Goal: Task Accomplishment & Management: Use online tool/utility

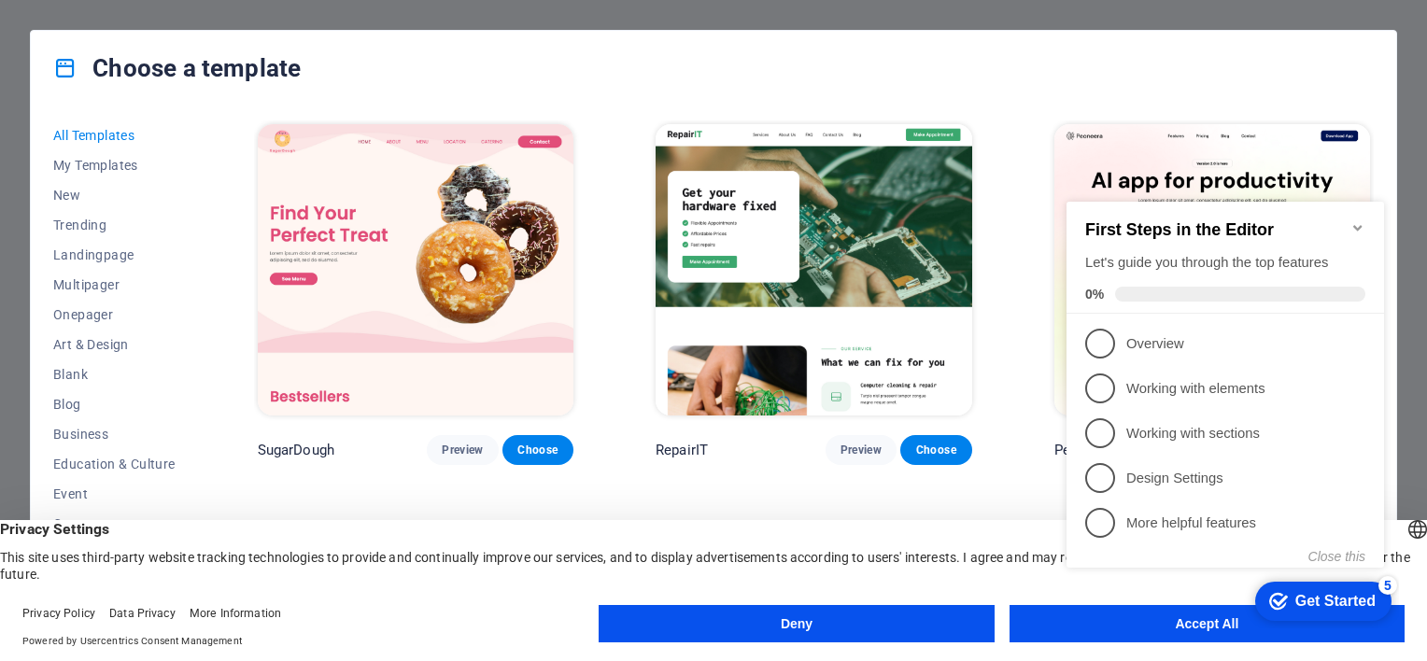
click at [1358, 220] on icon "Minimize checklist" at bounding box center [1357, 227] width 15 height 15
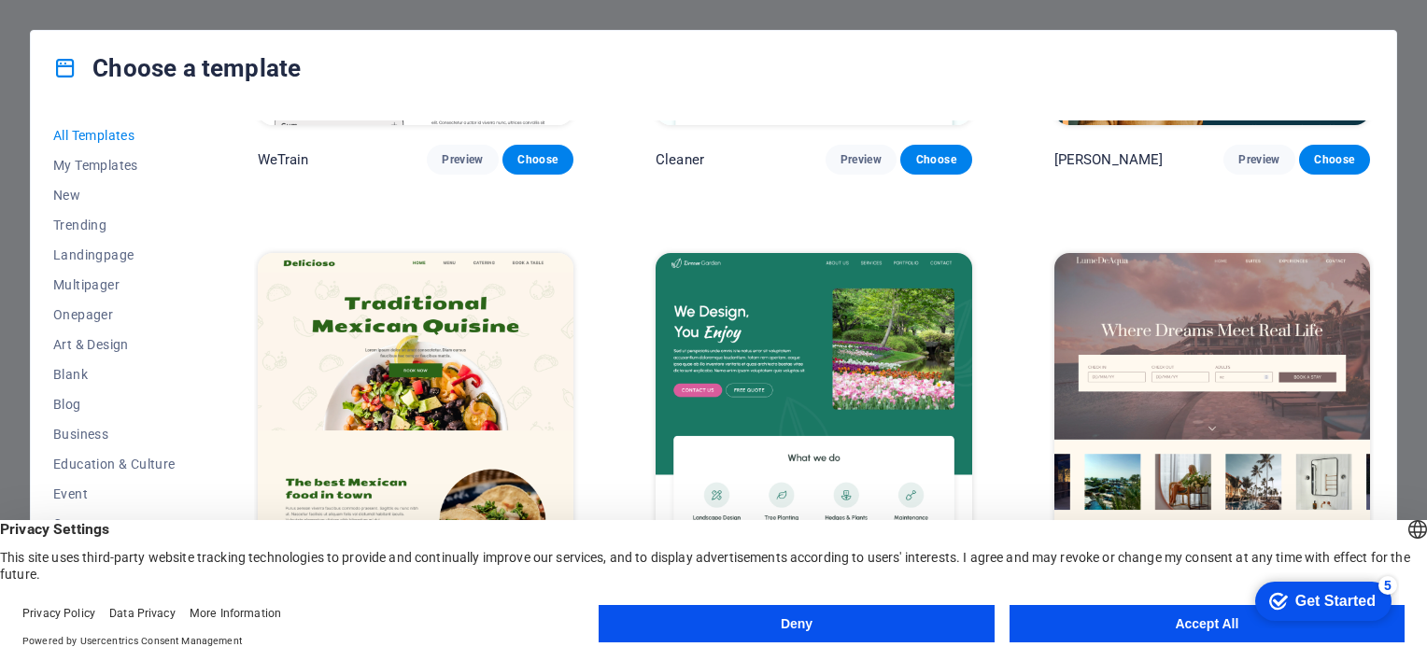
scroll to position [2614, 0]
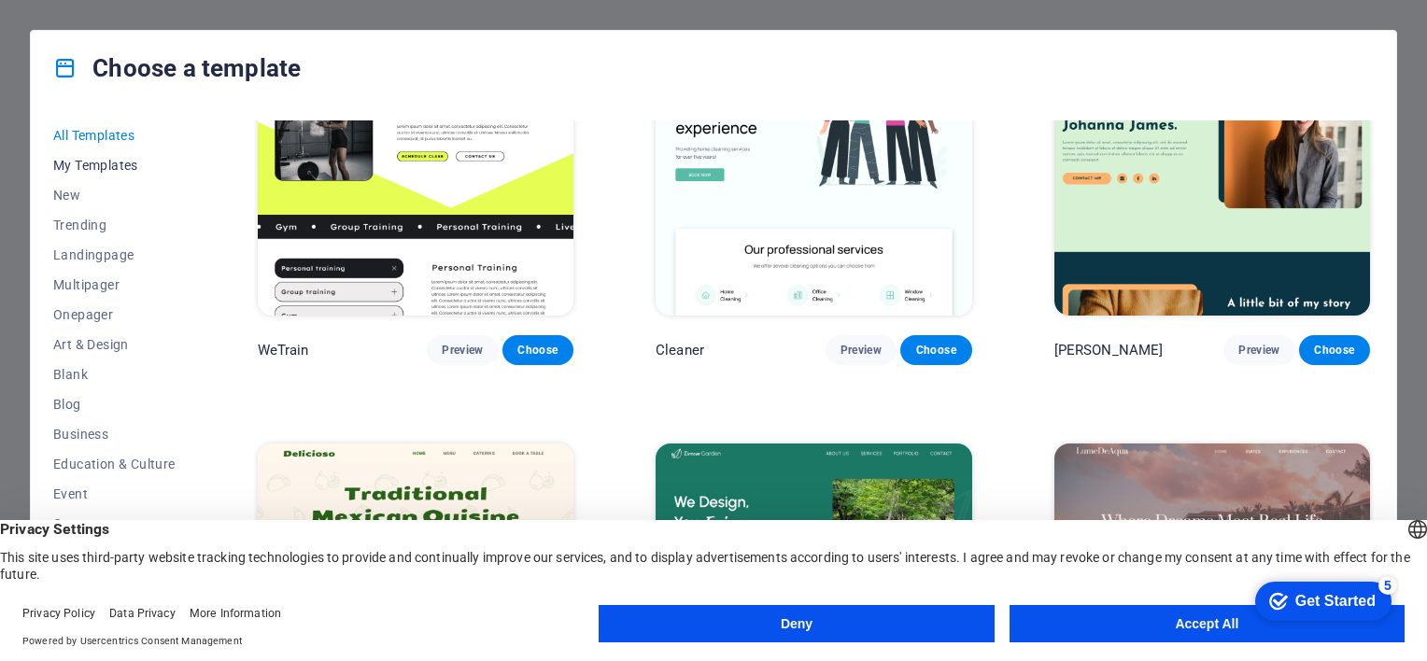
click at [82, 163] on span "My Templates" at bounding box center [114, 165] width 122 height 15
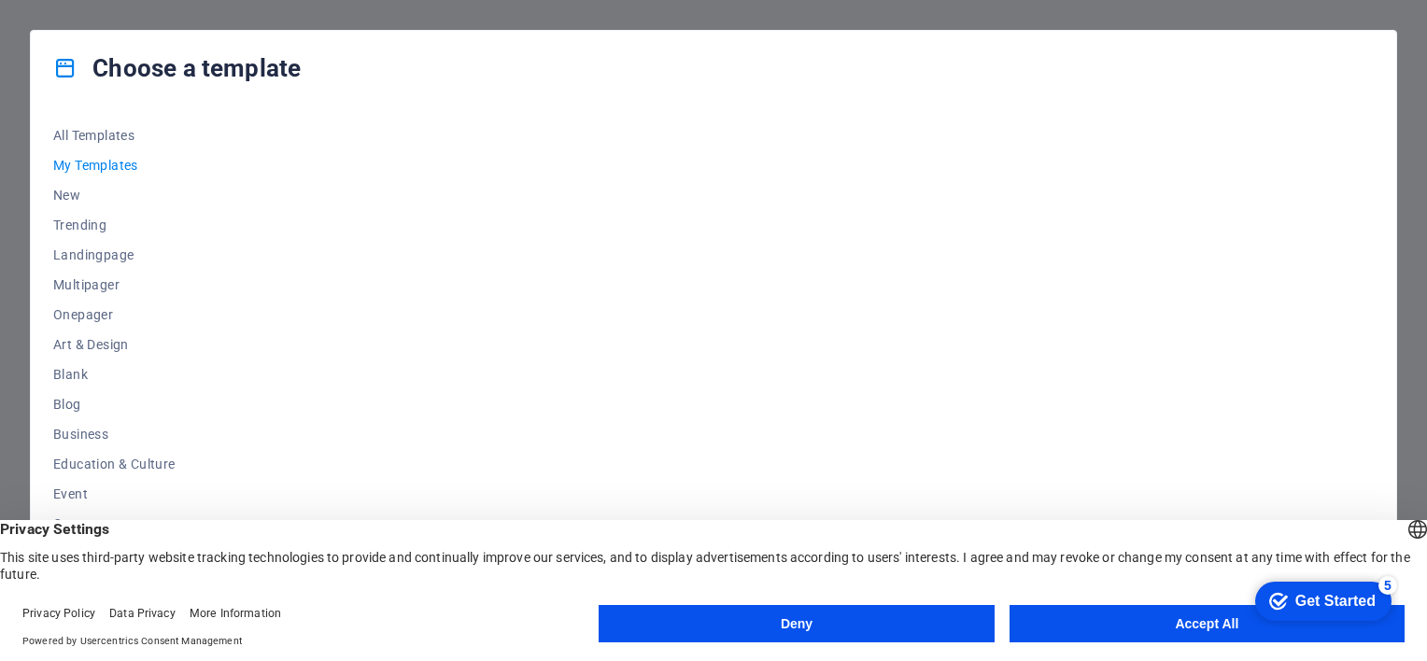
scroll to position [259, 0]
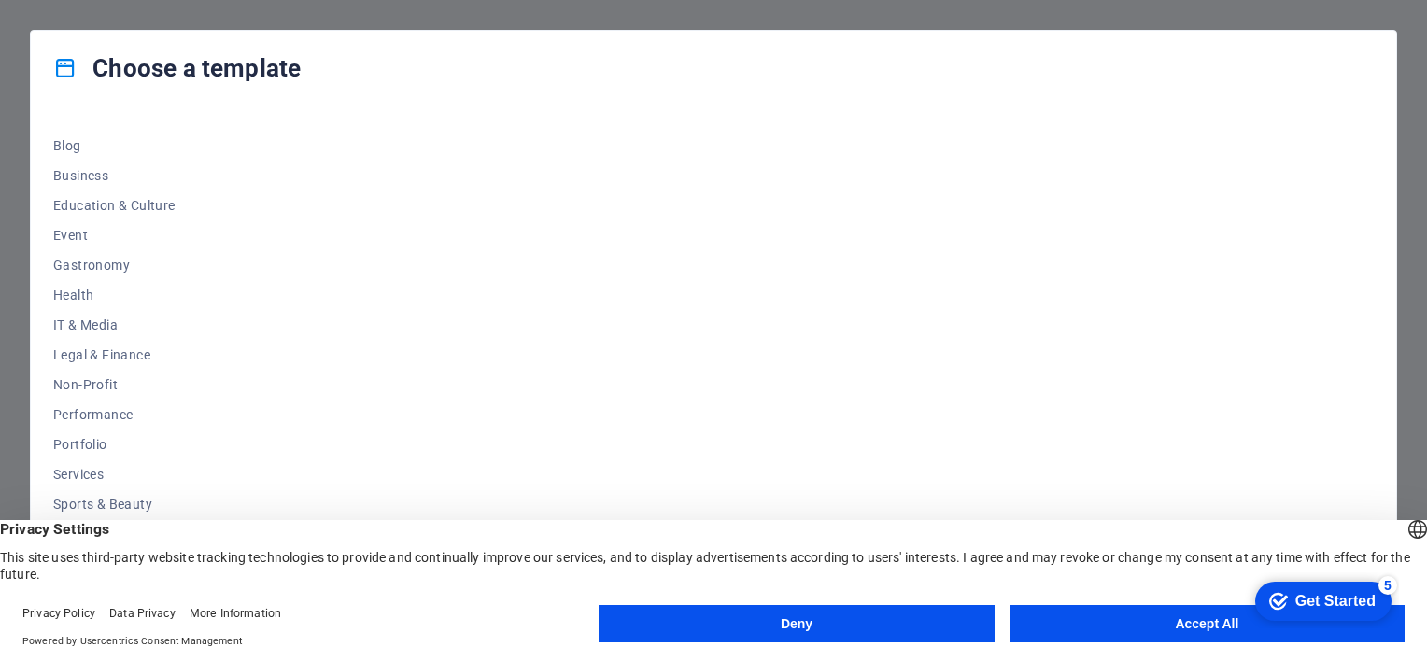
click at [1154, 633] on button "Accept All" at bounding box center [1206, 623] width 395 height 37
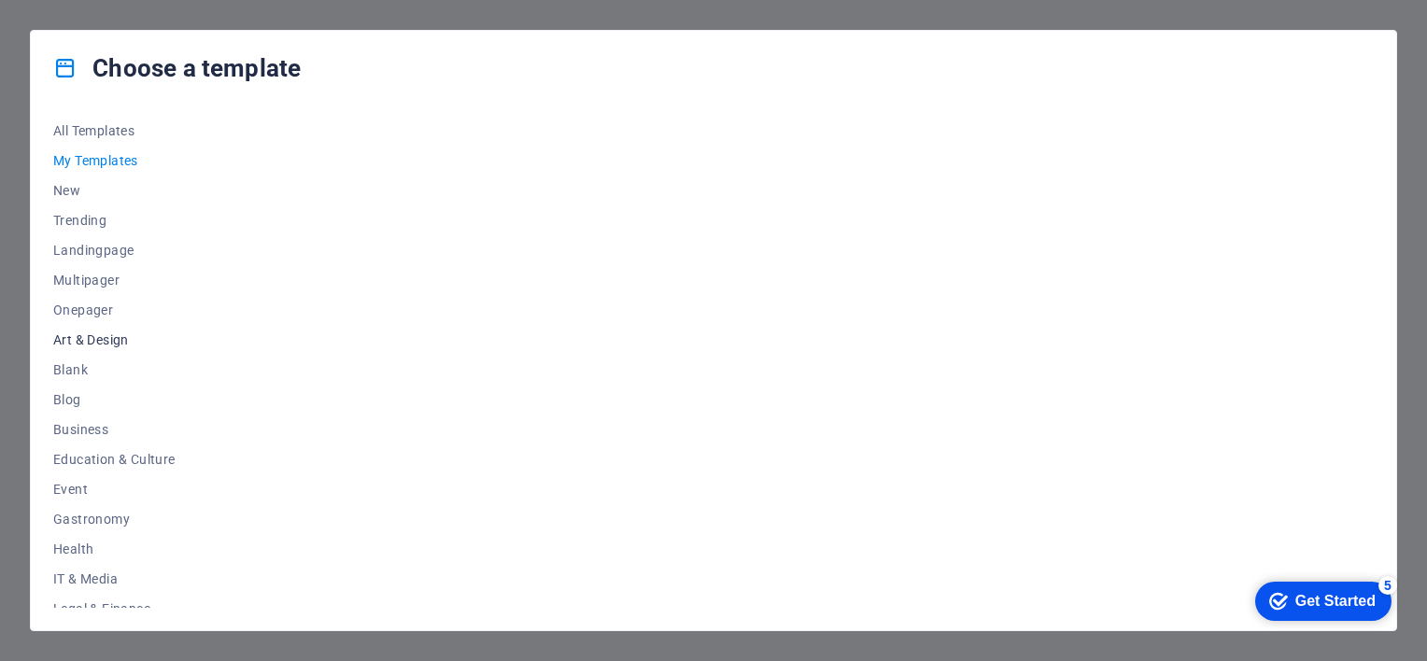
scroll to position [0, 0]
click at [56, 190] on span "New" at bounding box center [114, 195] width 122 height 15
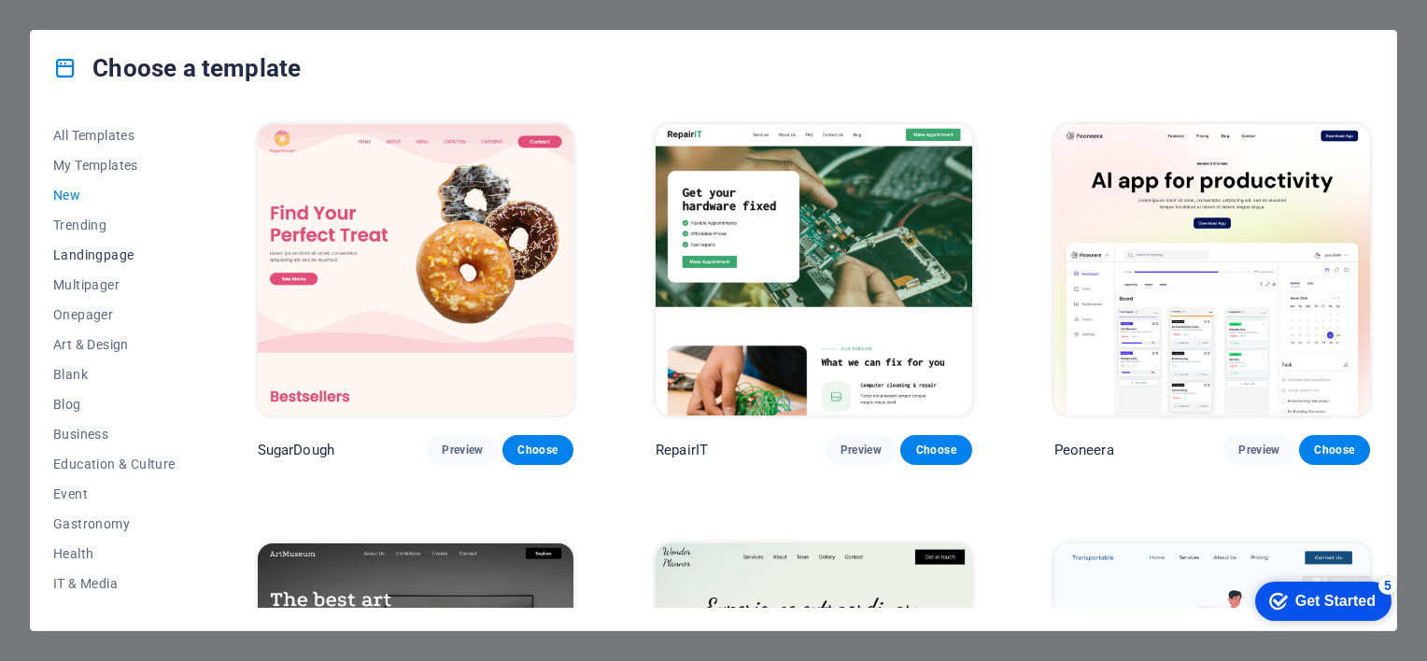
click at [106, 260] on span "Landingpage" at bounding box center [114, 254] width 122 height 15
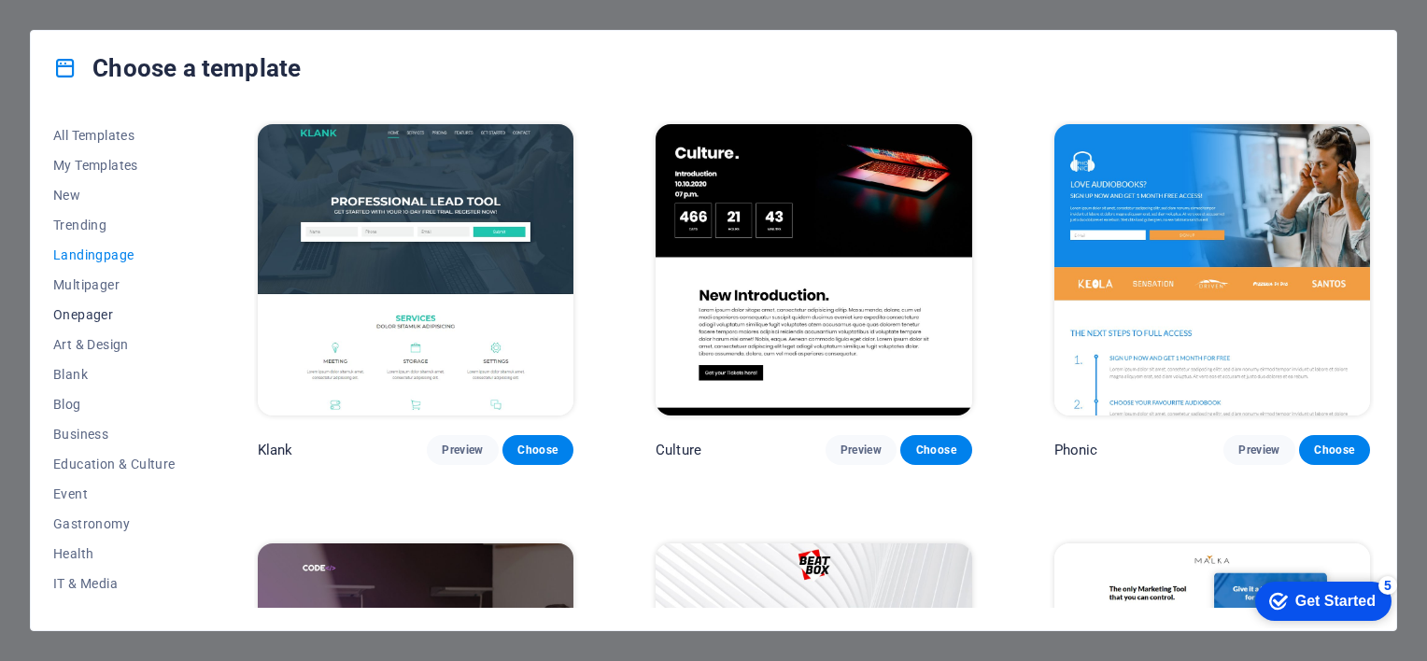
click at [97, 320] on span "Onepager" at bounding box center [114, 314] width 122 height 15
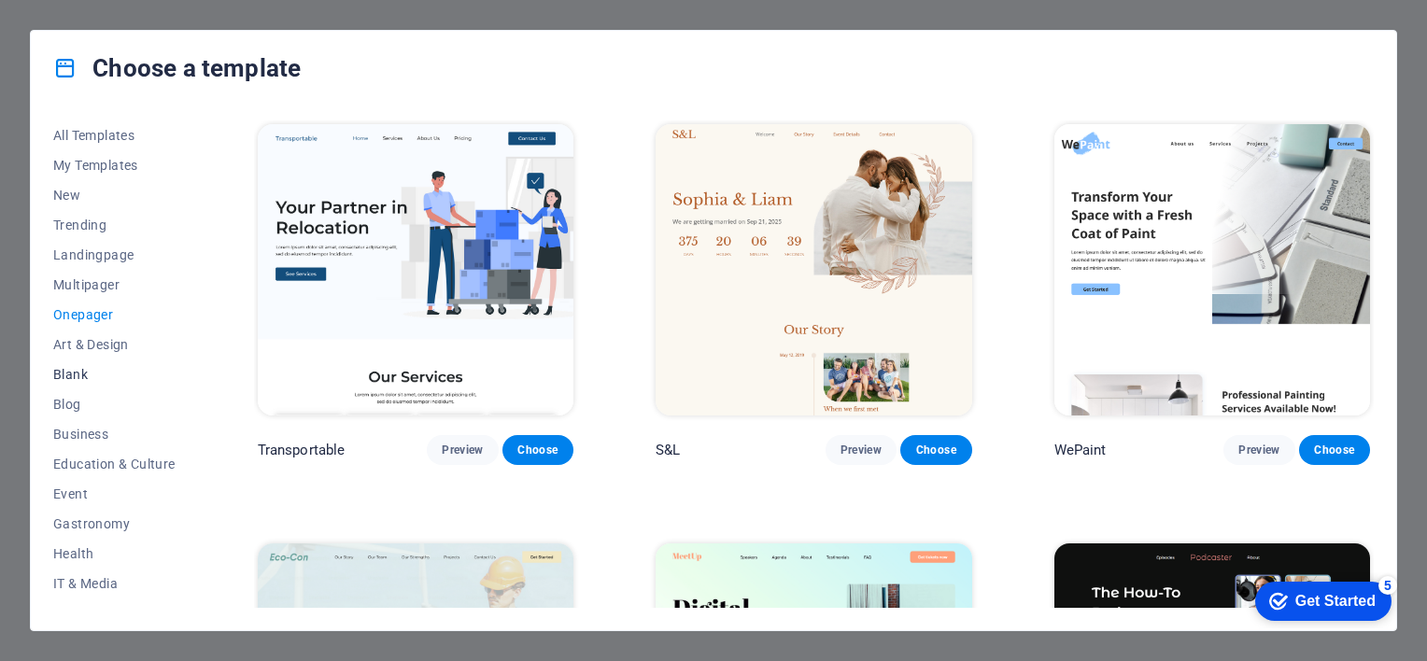
click at [106, 376] on span "Blank" at bounding box center [114, 374] width 122 height 15
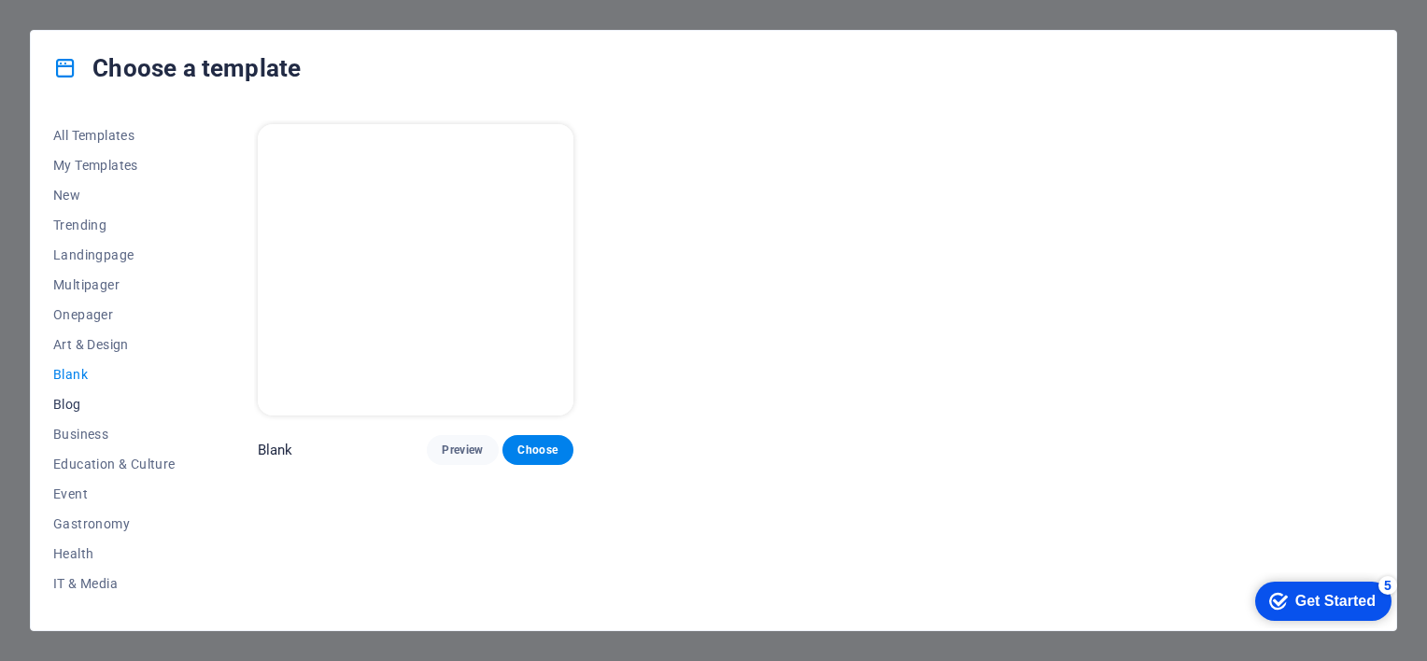
click at [71, 403] on span "Blog" at bounding box center [114, 404] width 122 height 15
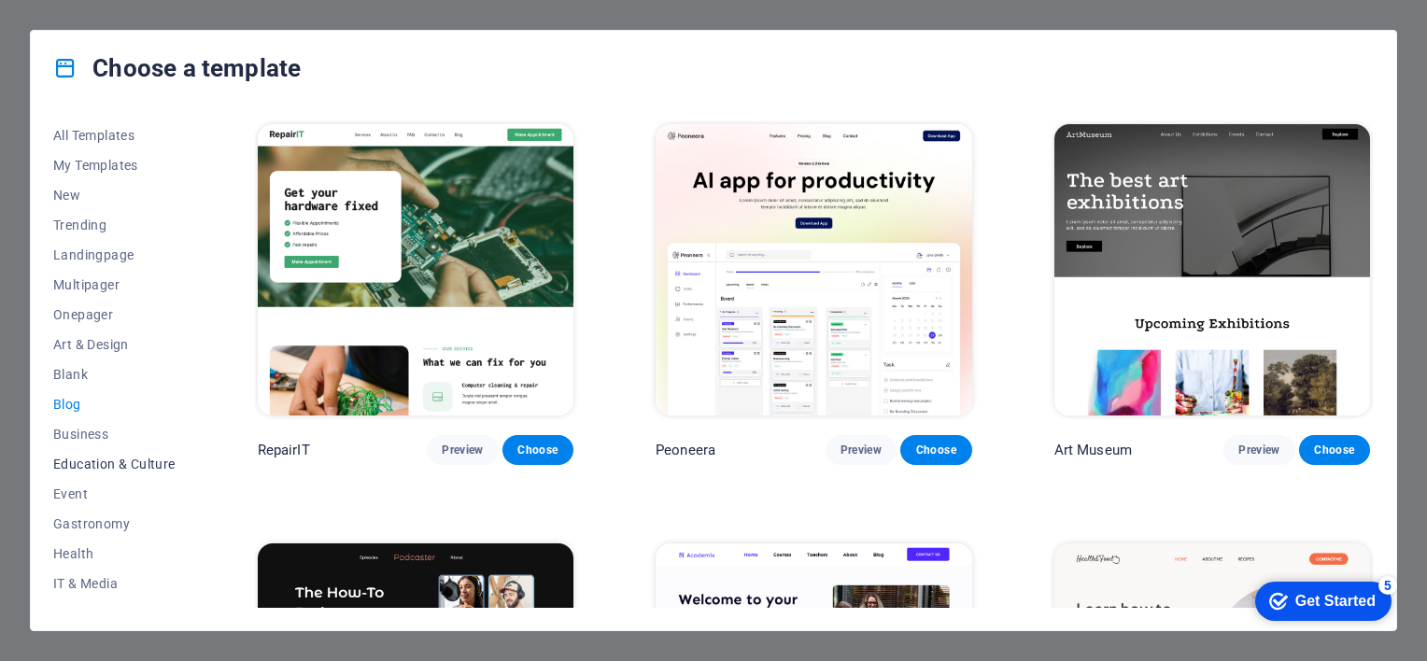
click at [82, 449] on button "Education & Culture" at bounding box center [114, 464] width 122 height 30
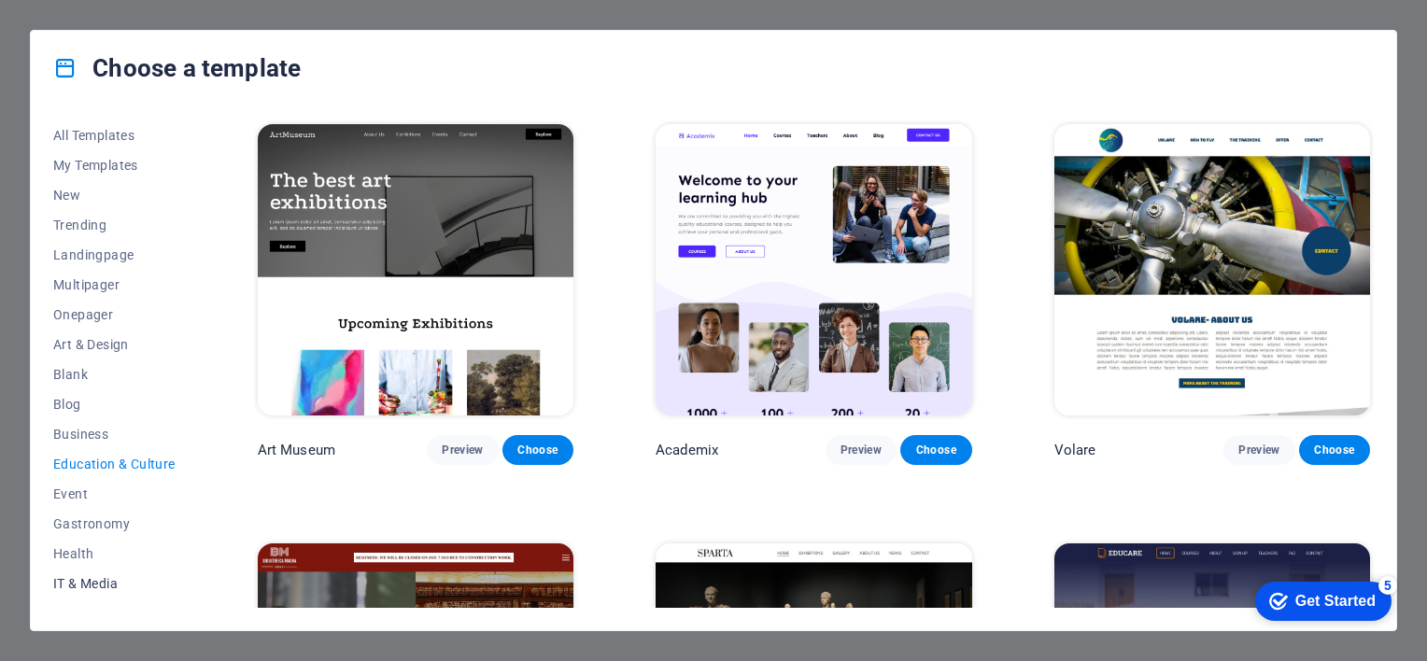
click at [93, 590] on button "IT & Media" at bounding box center [114, 584] width 122 height 30
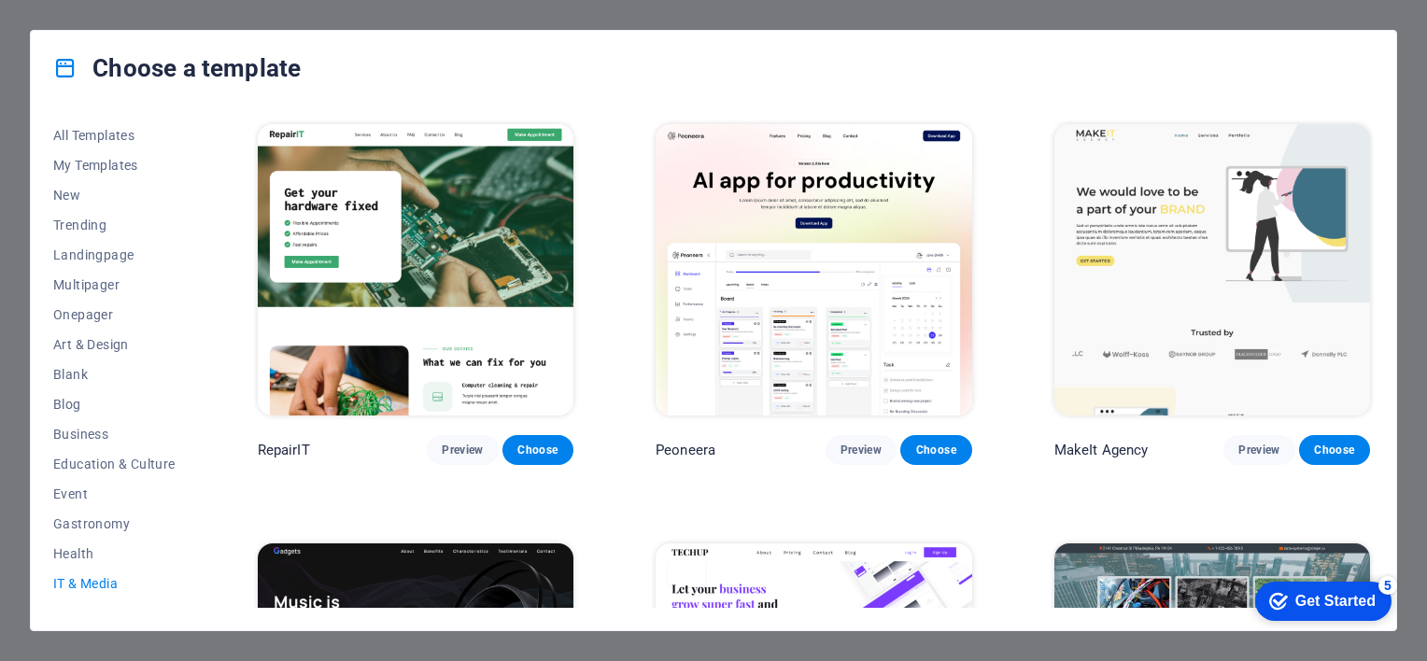
click at [68, 64] on icon at bounding box center [65, 68] width 24 height 24
click at [1058, 64] on div "Choose a template" at bounding box center [713, 68] width 1365 height 75
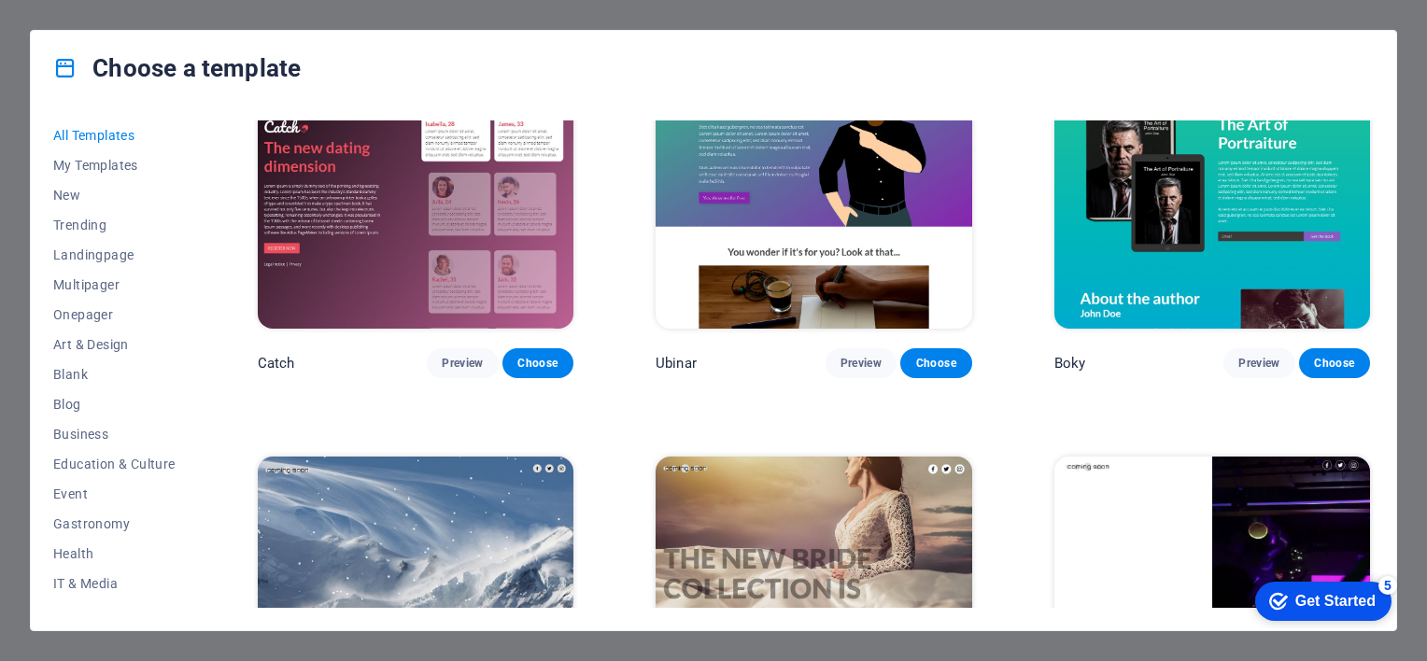
scroll to position [22386, 0]
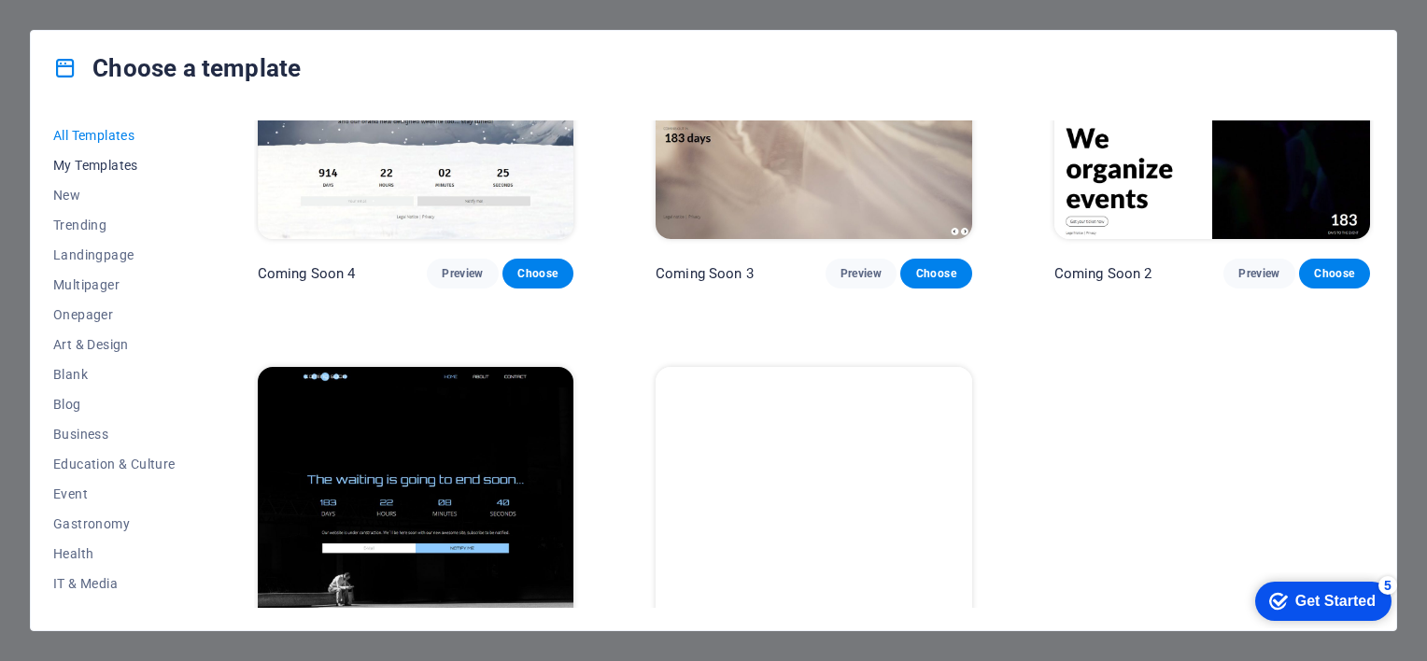
click at [75, 168] on span "My Templates" at bounding box center [114, 165] width 122 height 15
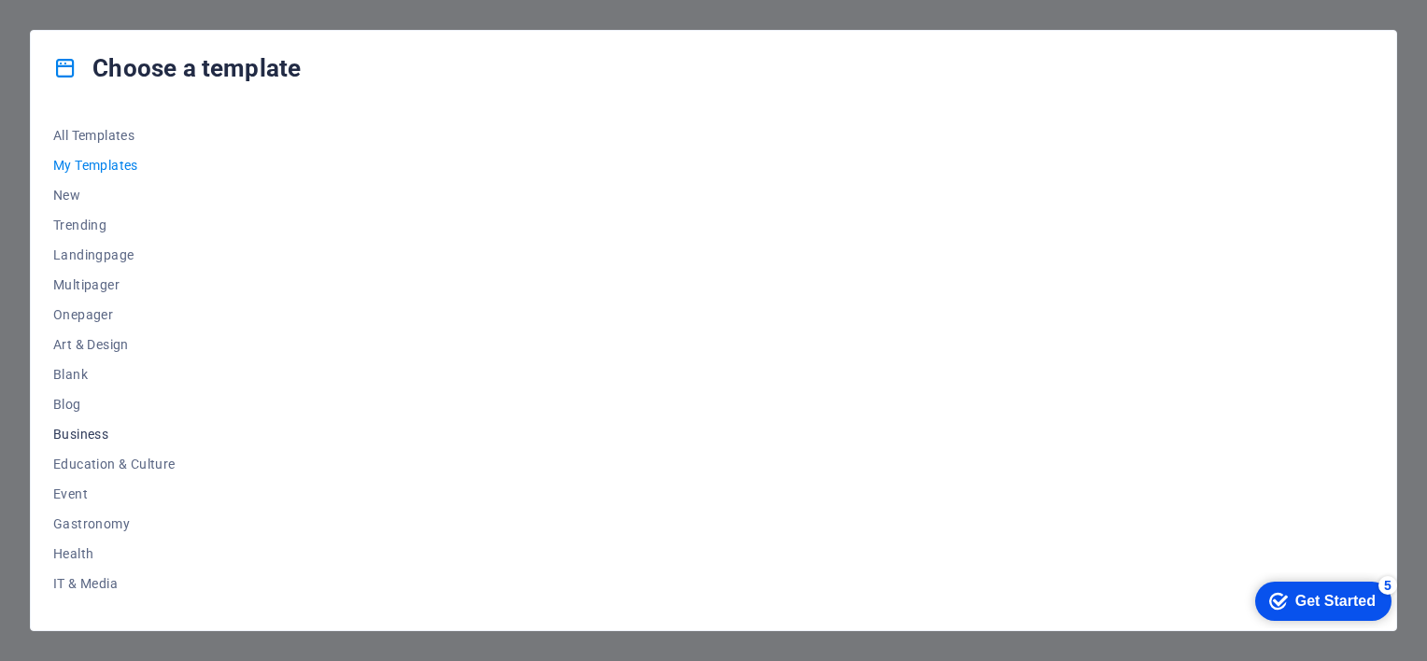
click at [93, 433] on span "Business" at bounding box center [114, 434] width 122 height 15
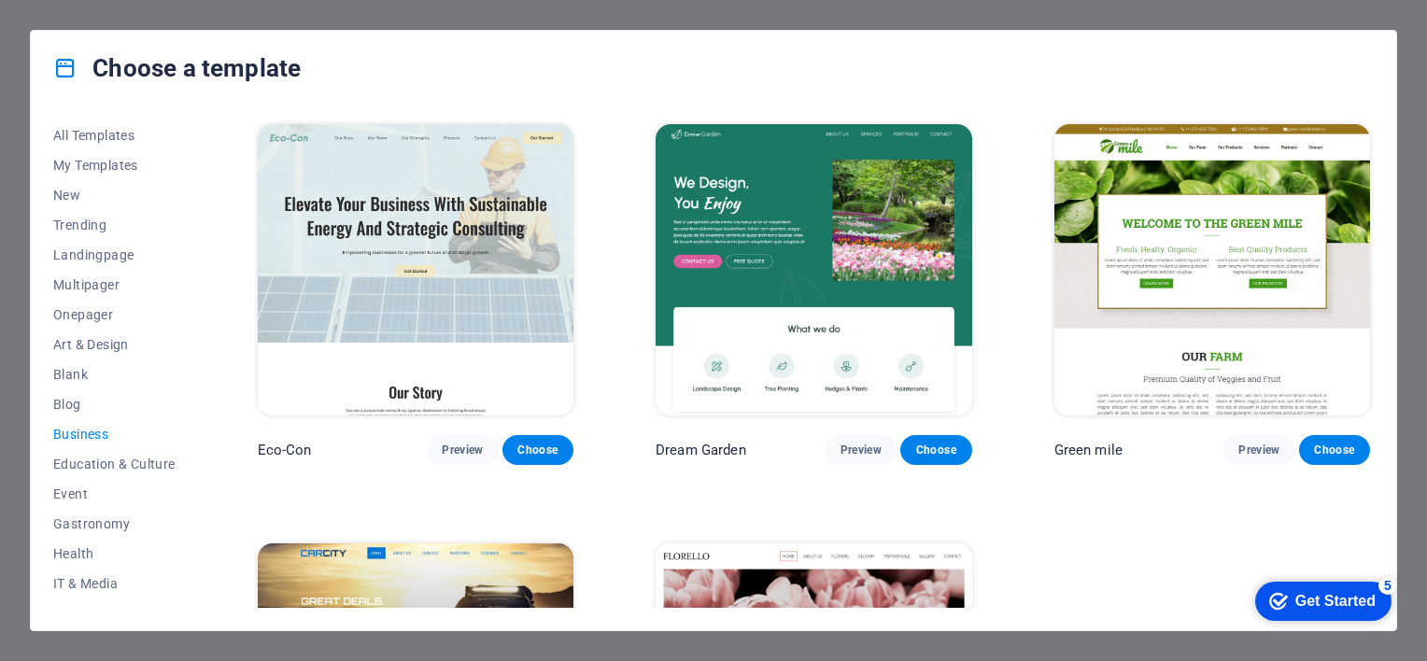
click at [93, 432] on span "Business" at bounding box center [114, 434] width 122 height 15
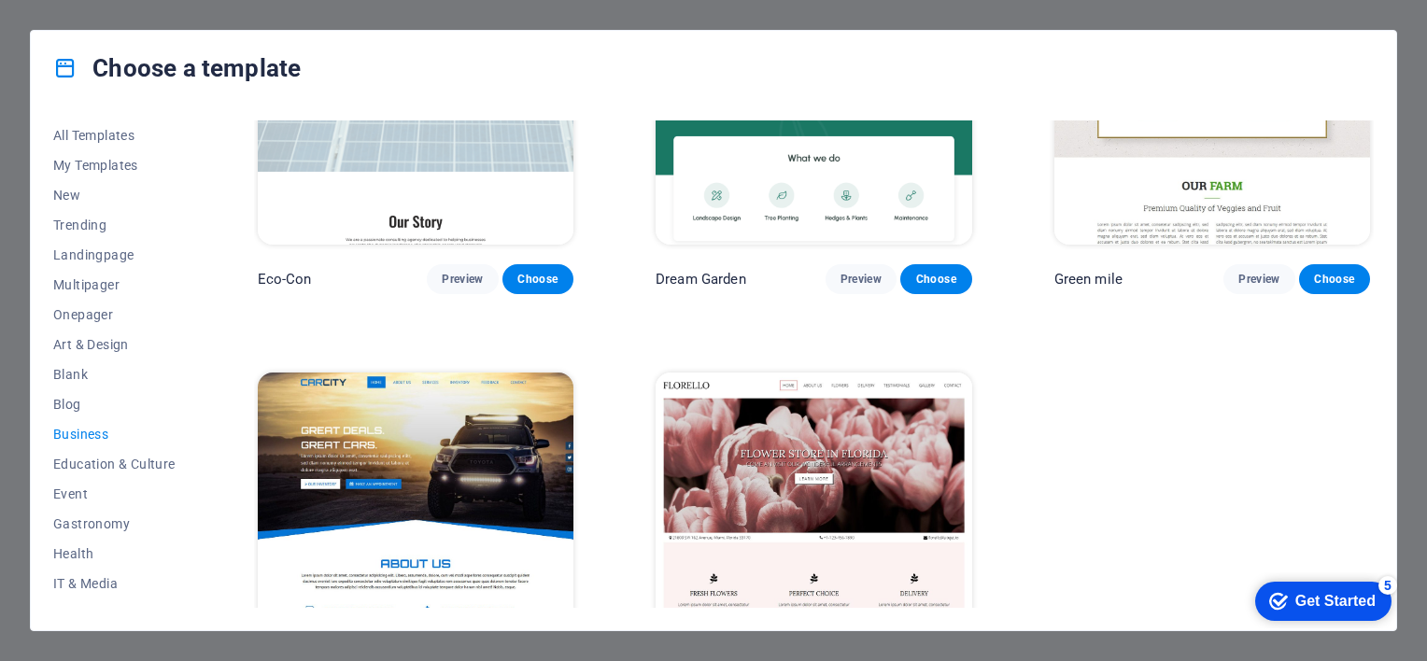
scroll to position [272, 0]
